Goal: Check status: Check status

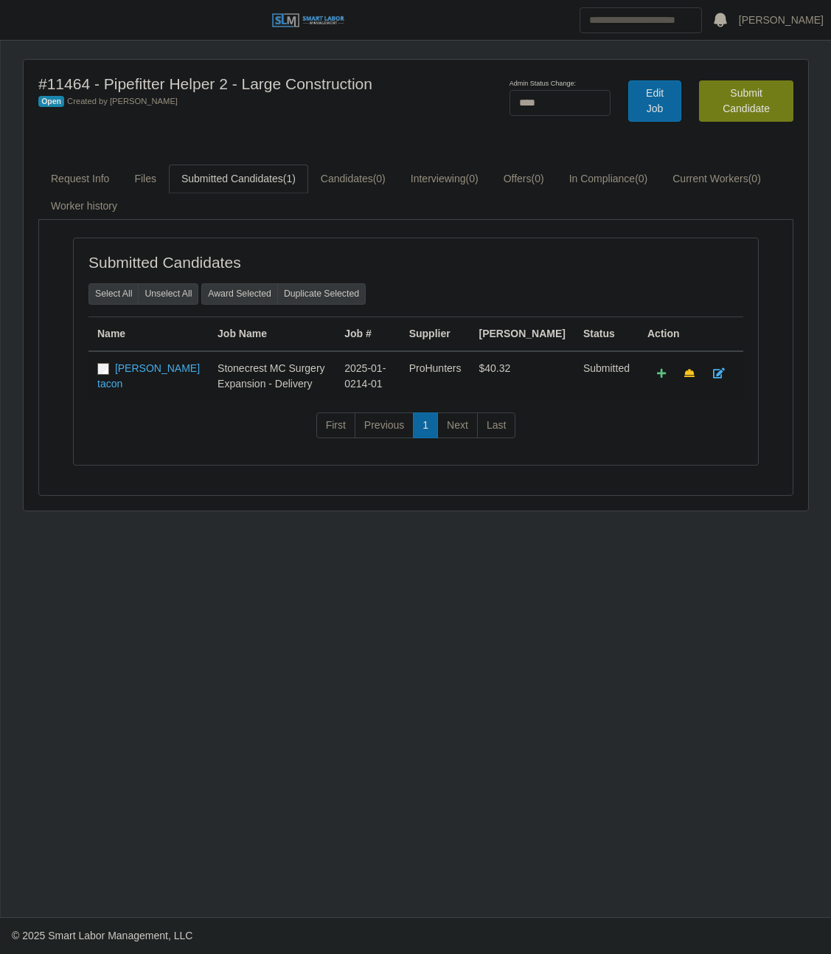
select select "****"
click at [376, 117] on div "#11464 - Pipefitter Helper 2 - Large Construction Open Created by Garner Clement" at bounding box center [254, 100] width 454 height 53
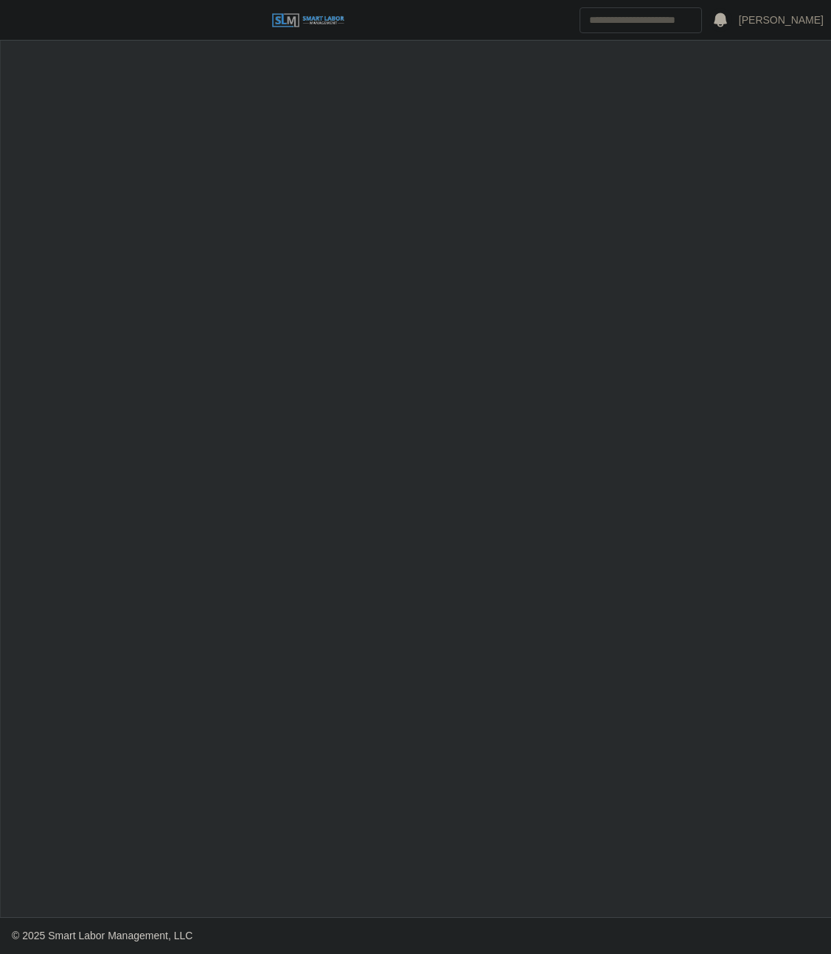
select select "******"
